Goal: Task Accomplishment & Management: Manage account settings

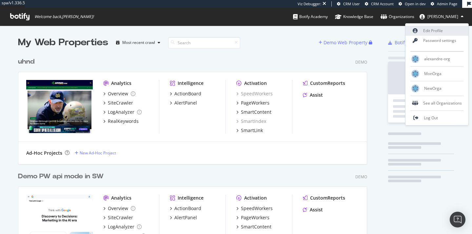
scroll to position [234, 472]
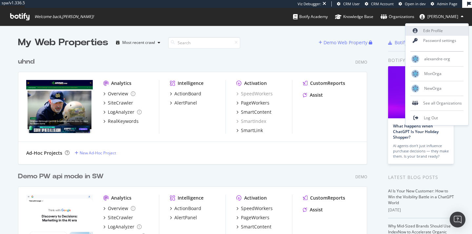
click at [434, 31] on link "Edit Profile" at bounding box center [437, 31] width 63 height 10
